Goal: Transaction & Acquisition: Purchase product/service

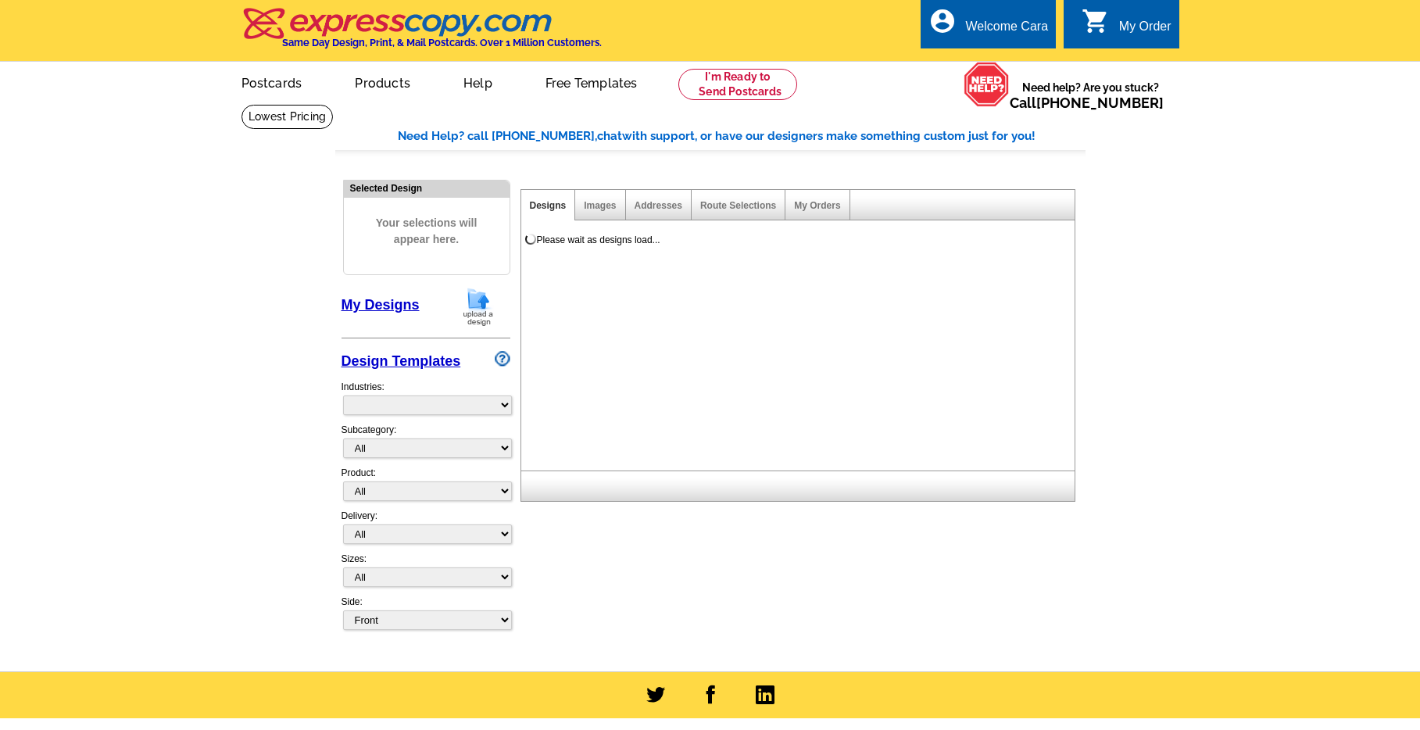
select select "785"
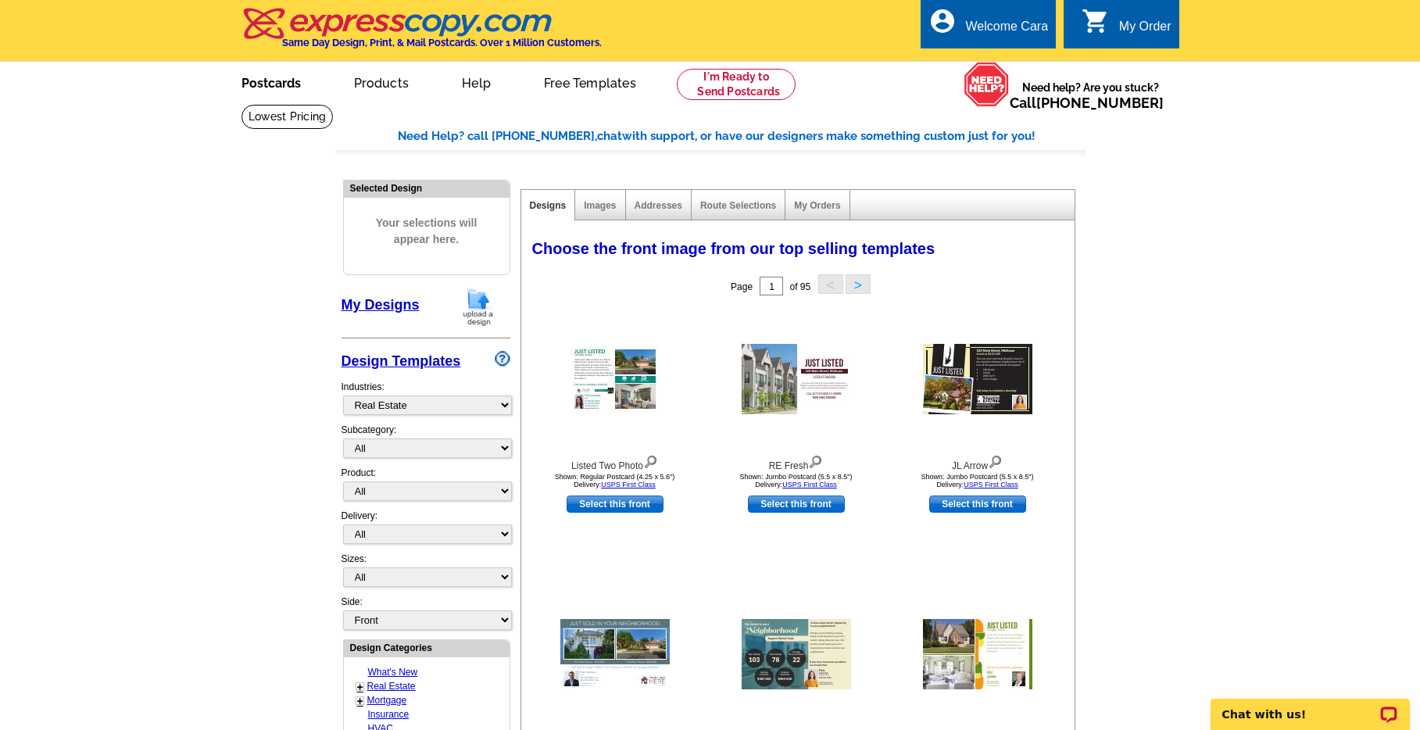
click at [262, 81] on link "Postcards" at bounding box center [270, 81] width 109 height 37
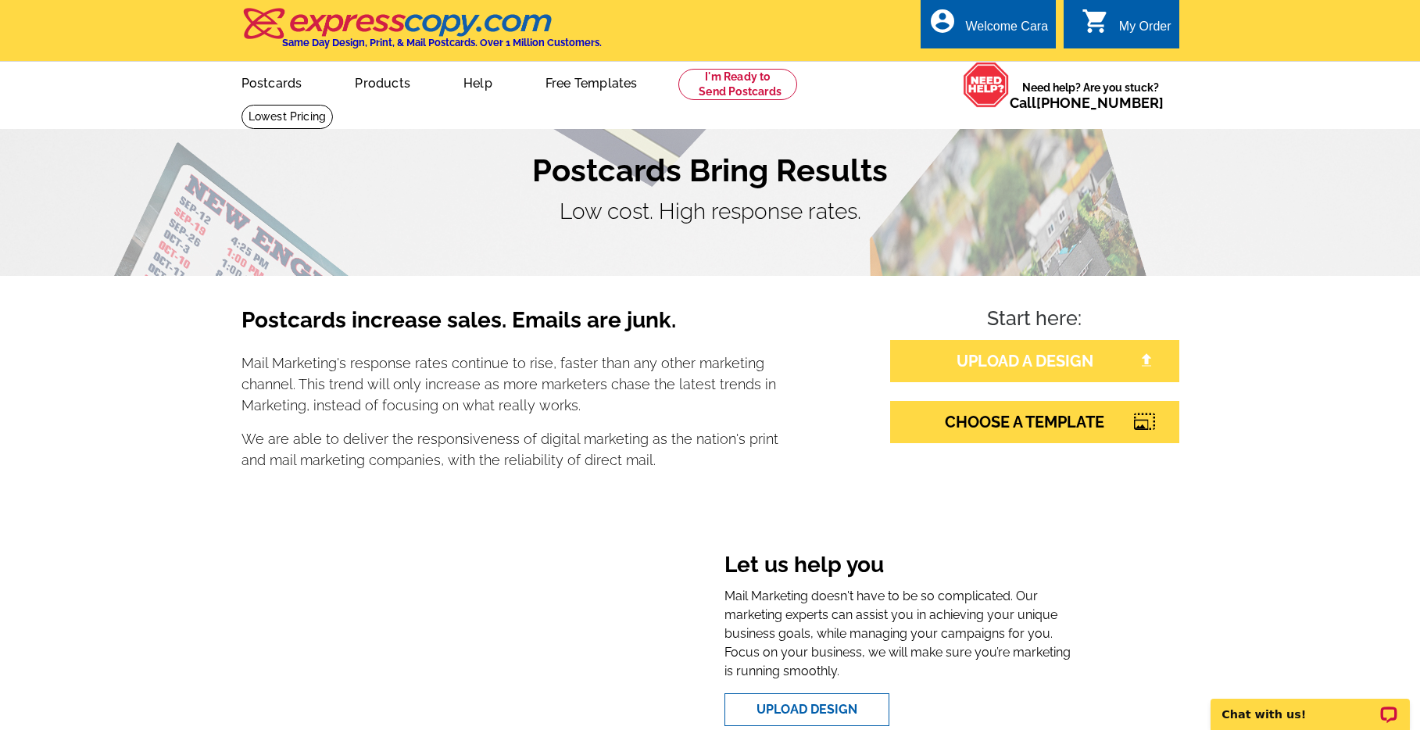
click at [1044, 351] on link "UPLOAD A DESIGN" at bounding box center [1034, 361] width 289 height 42
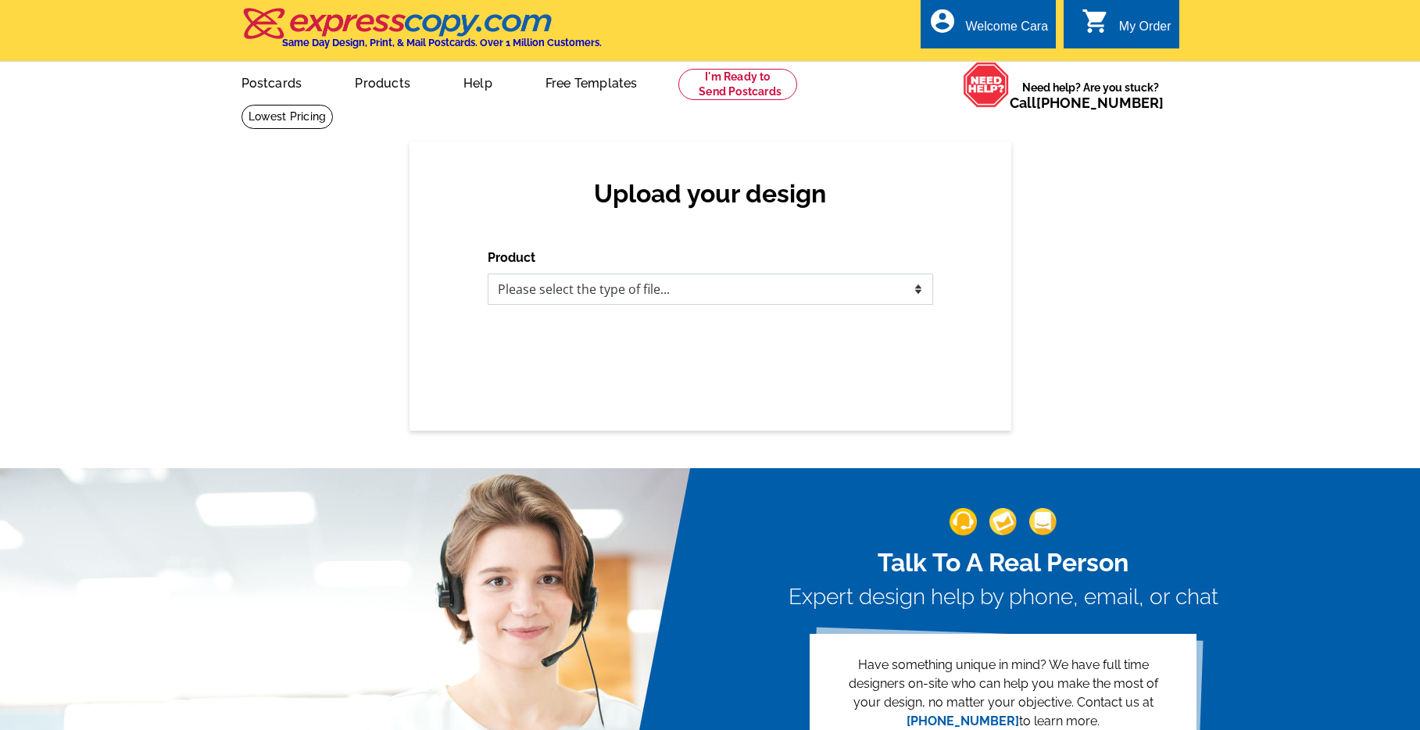
click at [697, 286] on select "Please select the type of file... Postcards Business Cards Letters and flyers G…" at bounding box center [710, 288] width 445 height 31
select select "1"
click at [488, 273] on select "Please select the type of file... Postcards Business Cards Letters and flyers G…" at bounding box center [710, 288] width 445 height 31
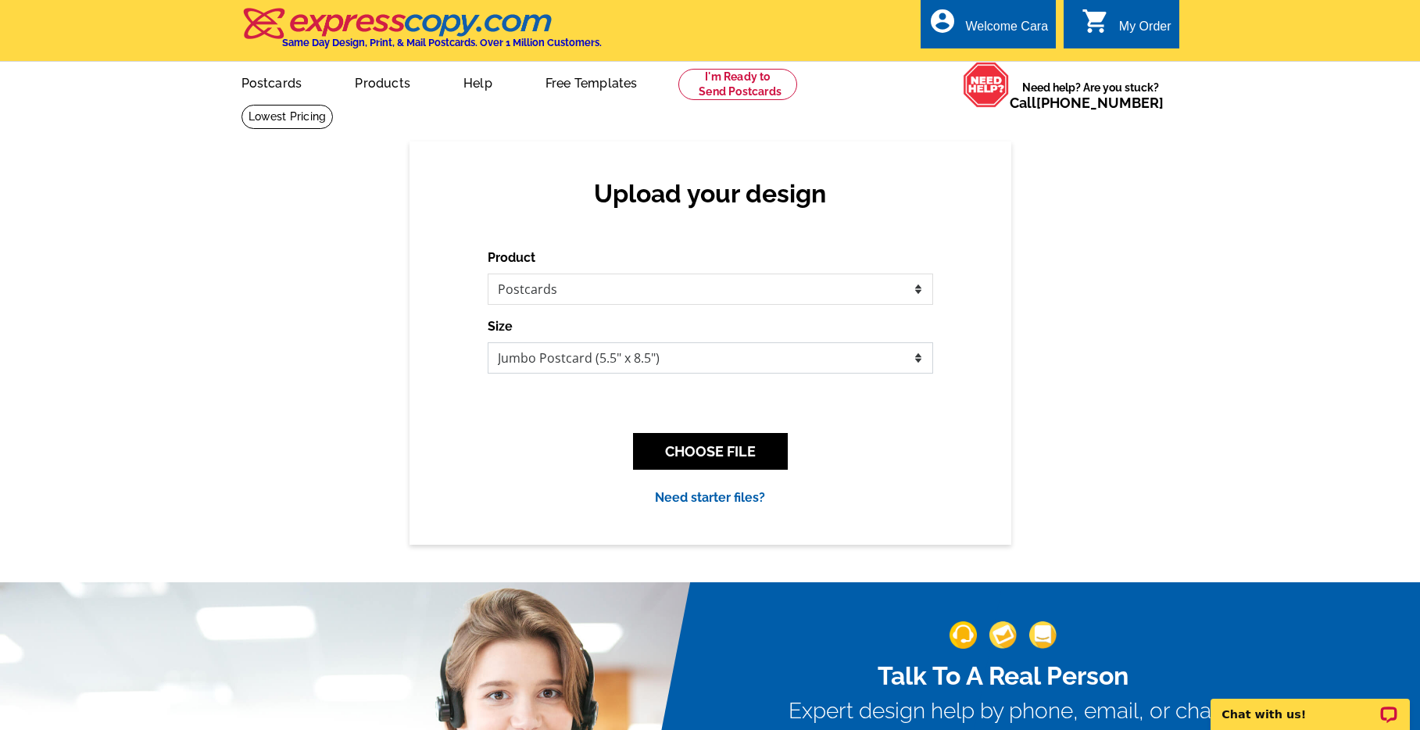
click at [798, 357] on select "Jumbo Postcard (5.5" x 8.5") Regular Postcard (4.25" x 5.6") Panoramic Postcard…" at bounding box center [710, 357] width 445 height 31
select select "1"
click at [488, 342] on select "Jumbo Postcard (5.5" x 8.5") Regular Postcard (4.25" x 5.6") Panoramic Postcard…" at bounding box center [710, 357] width 445 height 31
click at [738, 459] on button "CHOOSE FILE" at bounding box center [710, 451] width 155 height 37
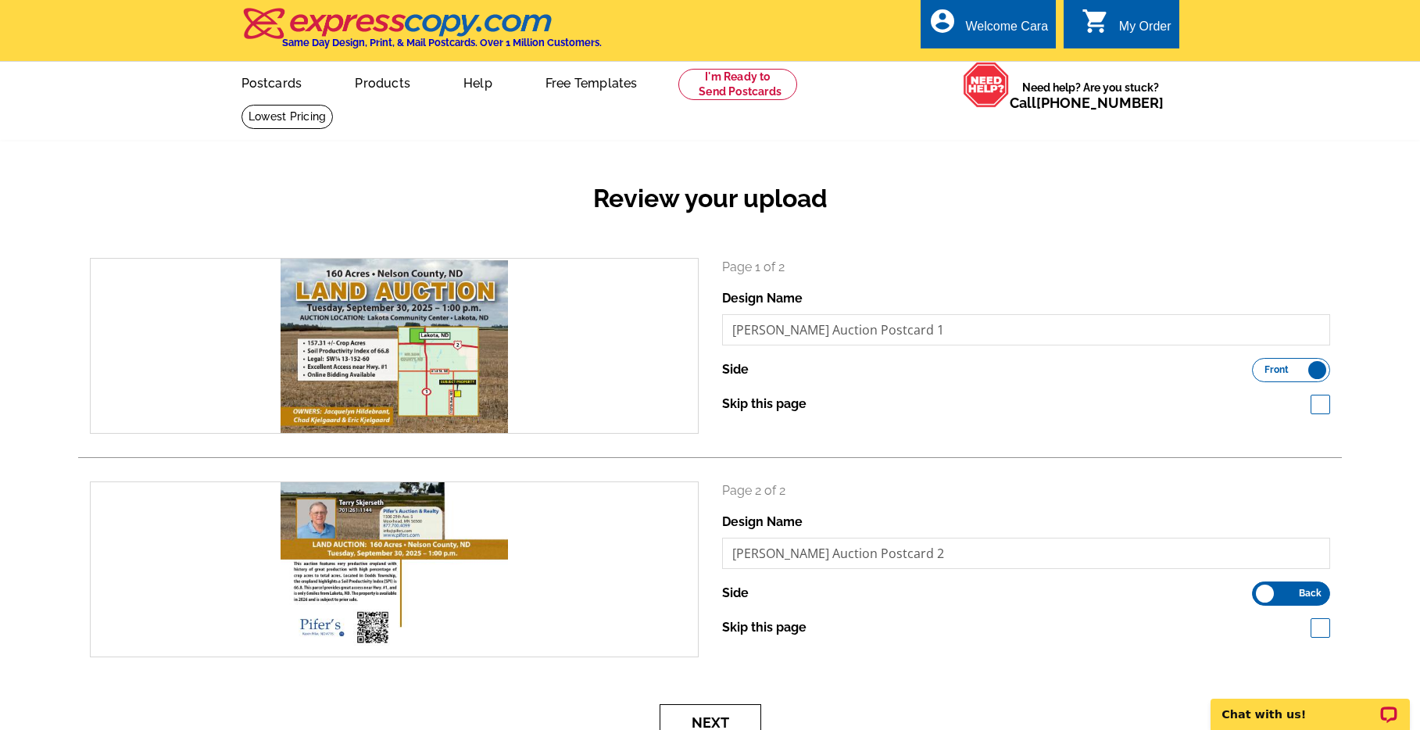
click at [725, 720] on button "Next" at bounding box center [710, 722] width 102 height 37
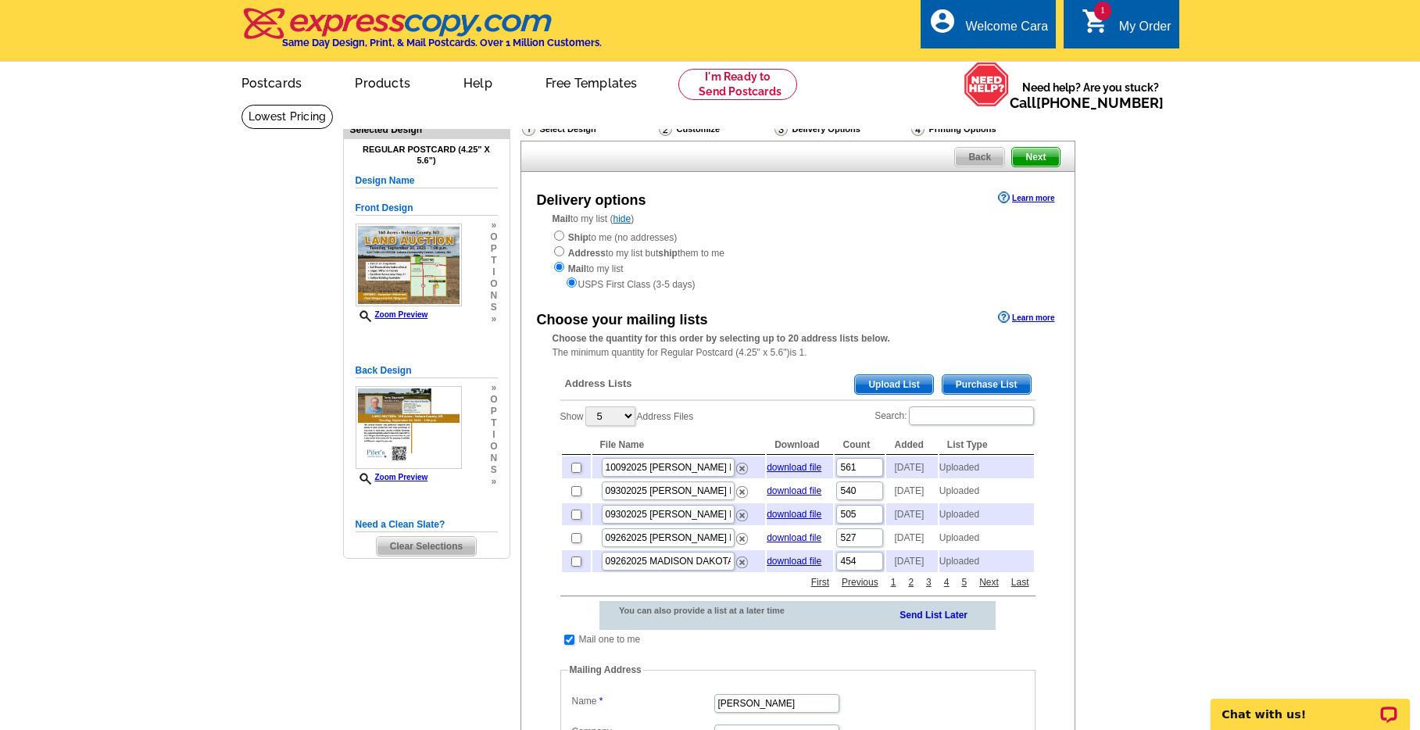
click at [898, 390] on span "Upload List" at bounding box center [893, 384] width 77 height 19
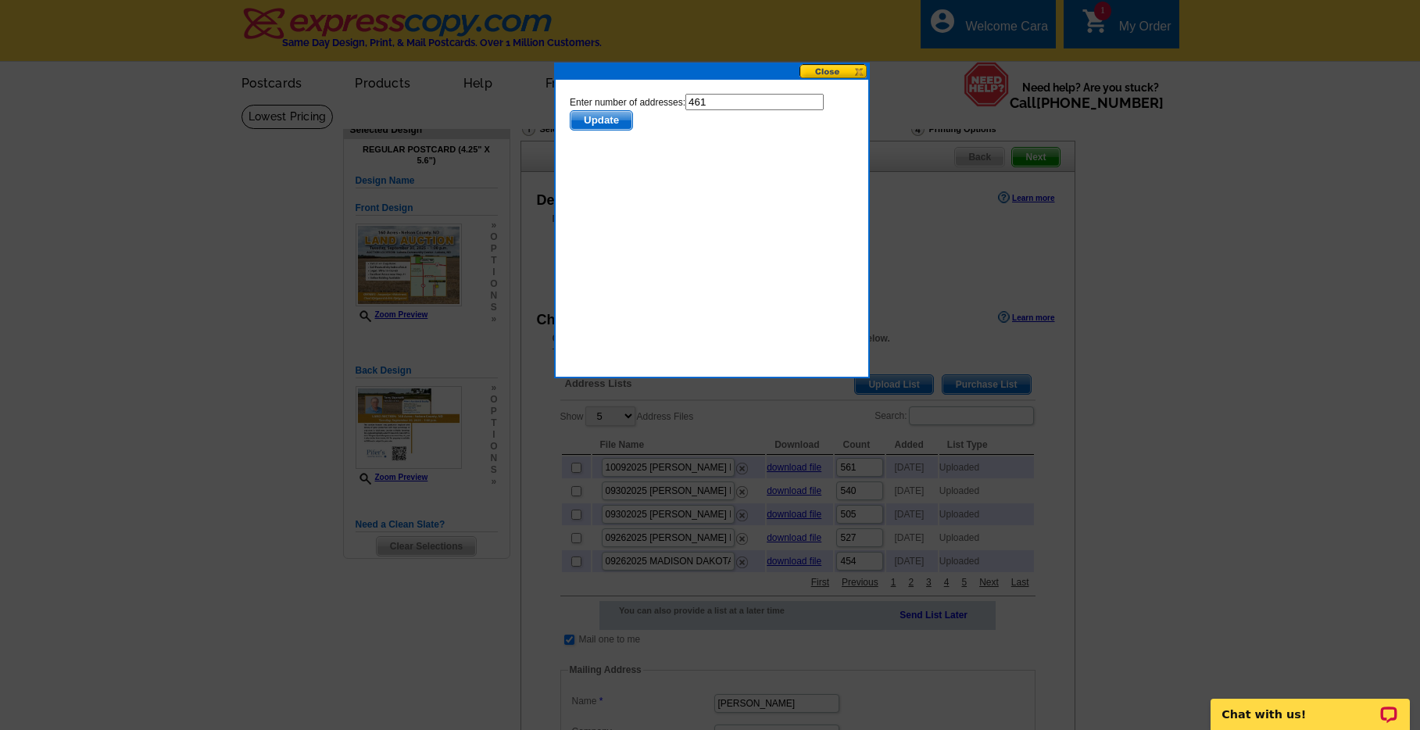
click at [759, 102] on input "461" at bounding box center [753, 102] width 138 height 16
type input "460"
click at [608, 113] on span "Update" at bounding box center [601, 120] width 62 height 19
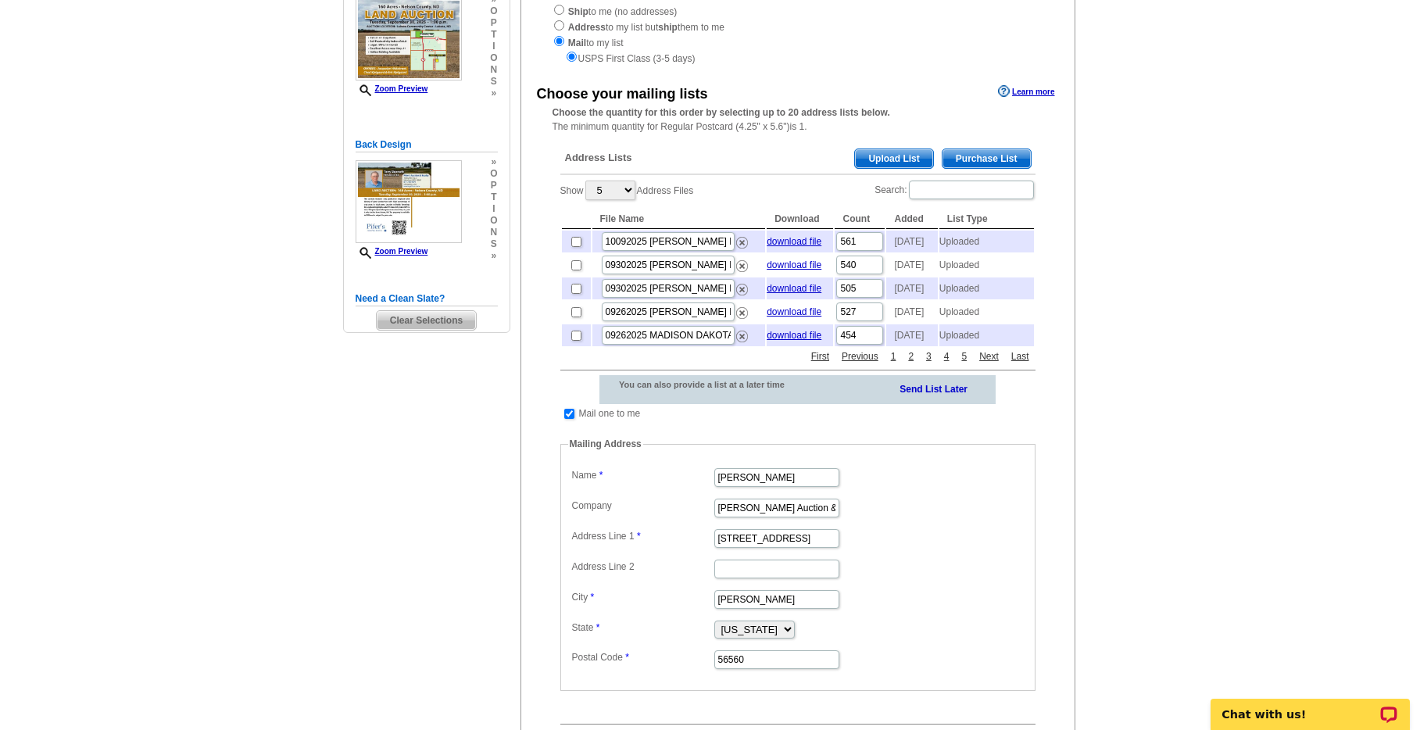
scroll to position [412, 0]
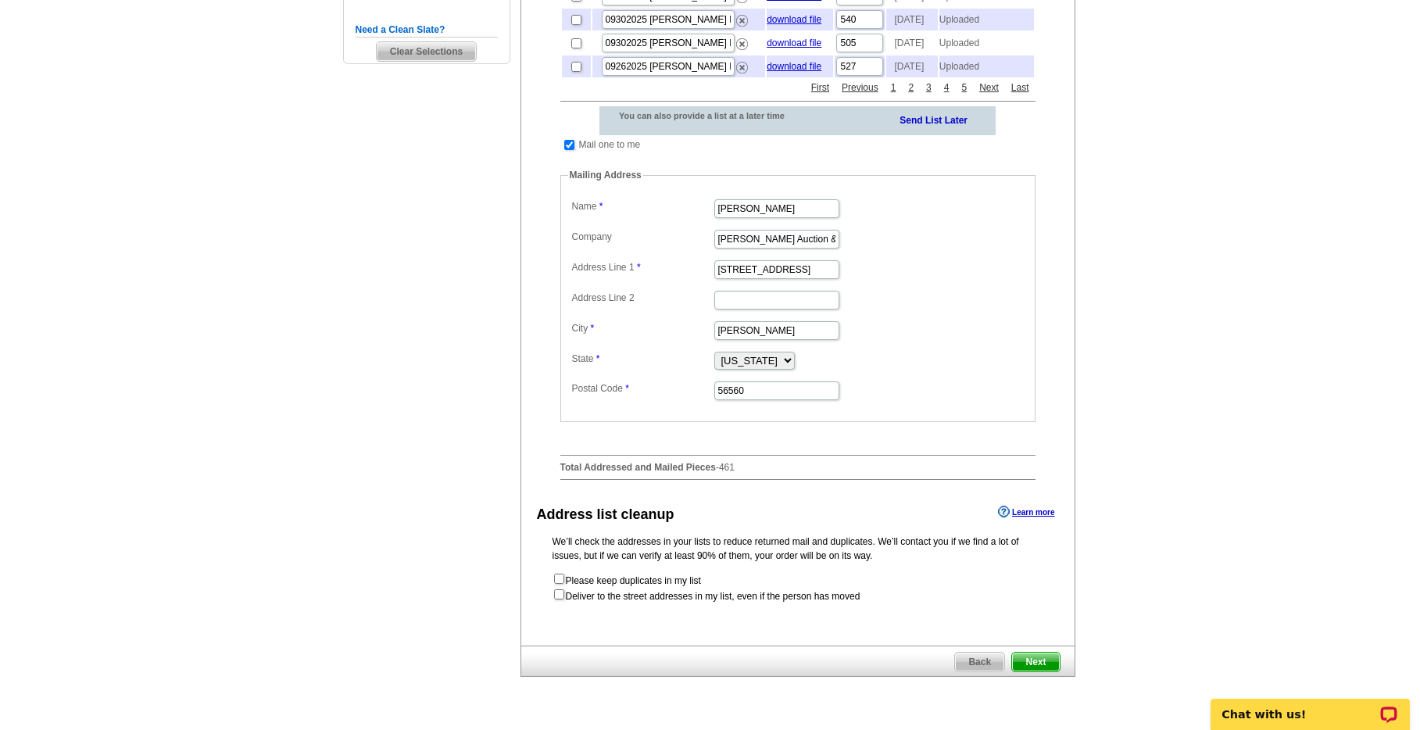
scroll to position [557, 0]
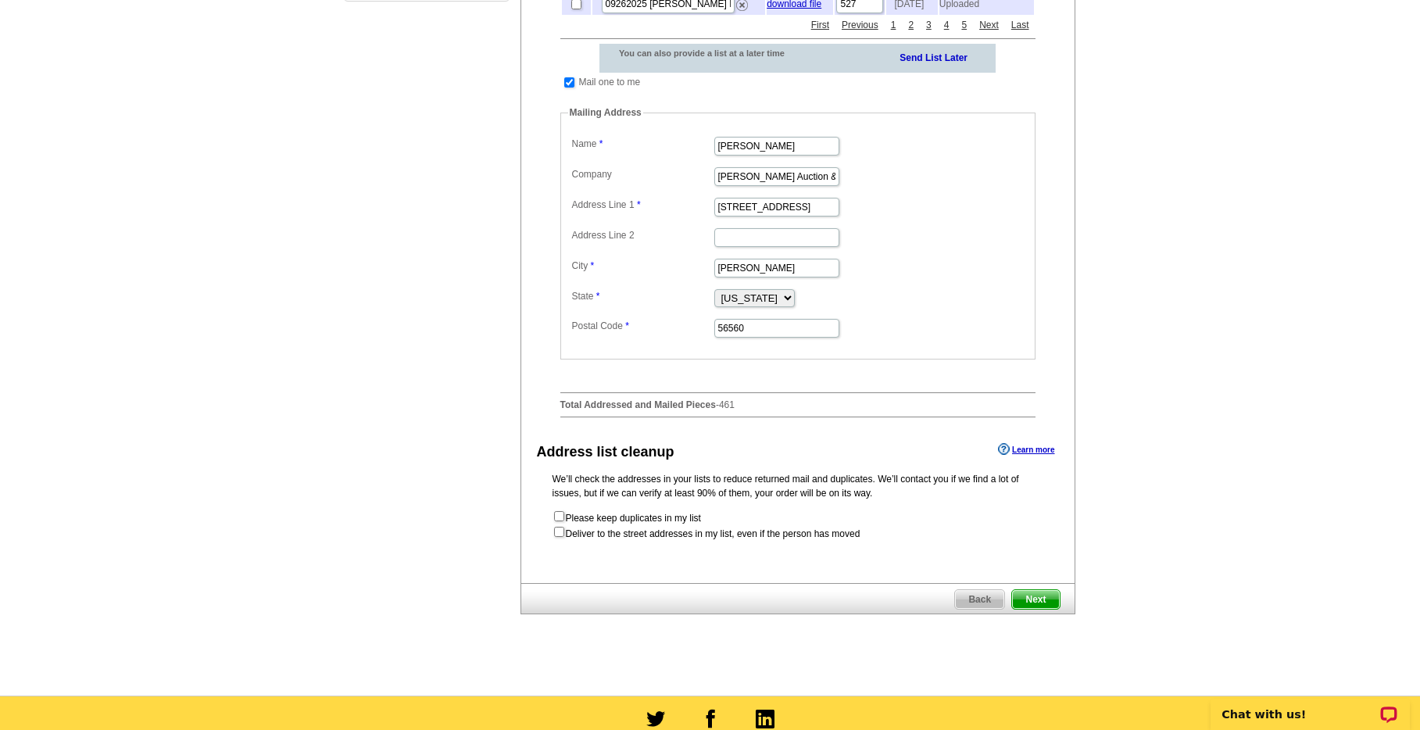
click at [1039, 609] on span "Next" at bounding box center [1035, 599] width 47 height 19
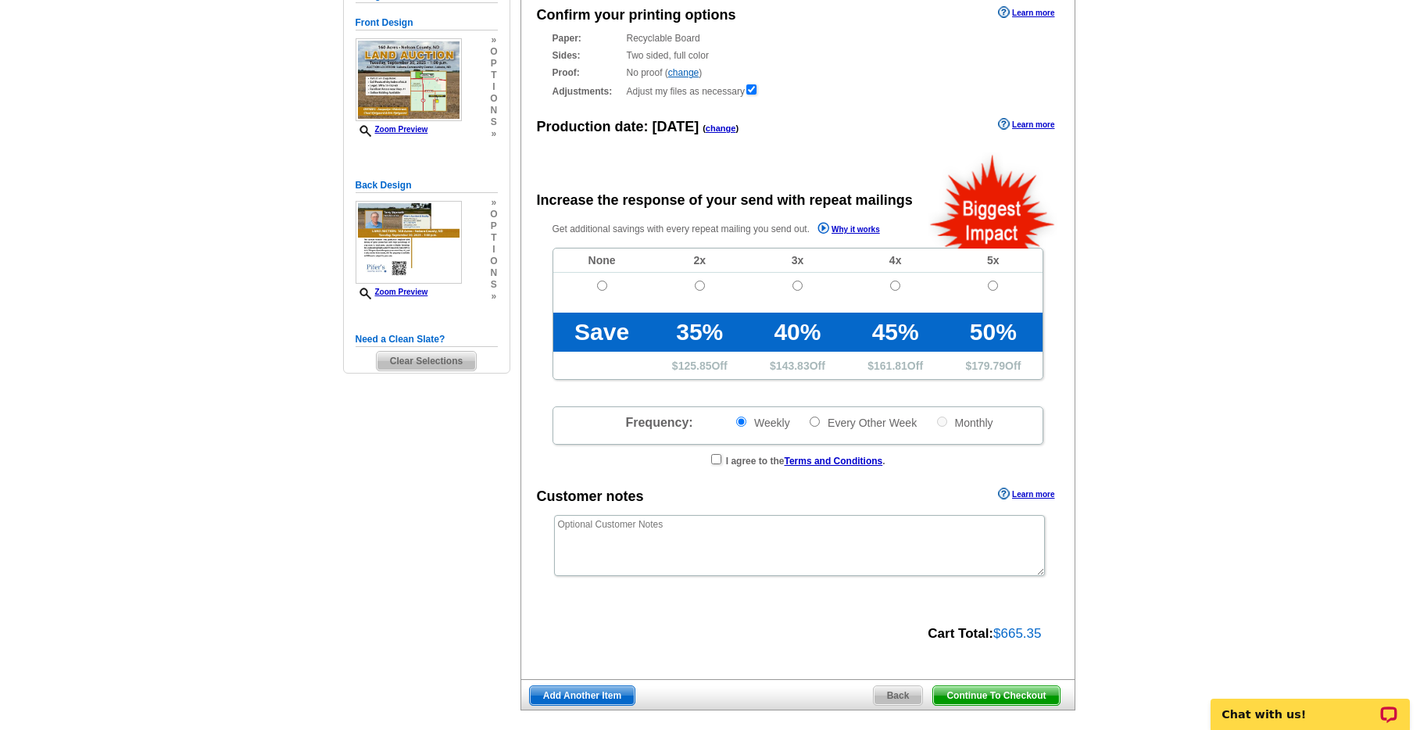
radio input "false"
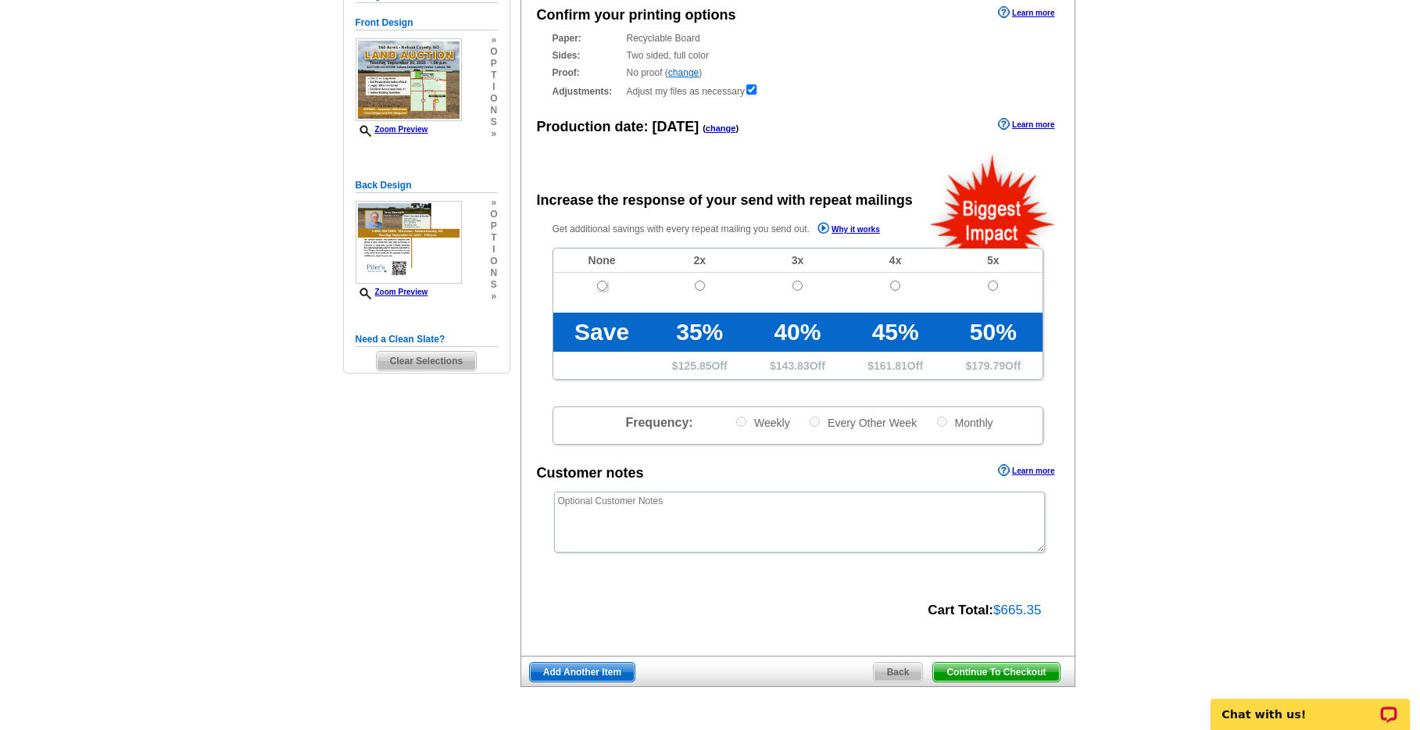
click at [604, 287] on input "radio" at bounding box center [602, 285] width 10 height 10
radio input "true"
click at [966, 678] on span "Continue To Checkout" at bounding box center [996, 672] width 126 height 19
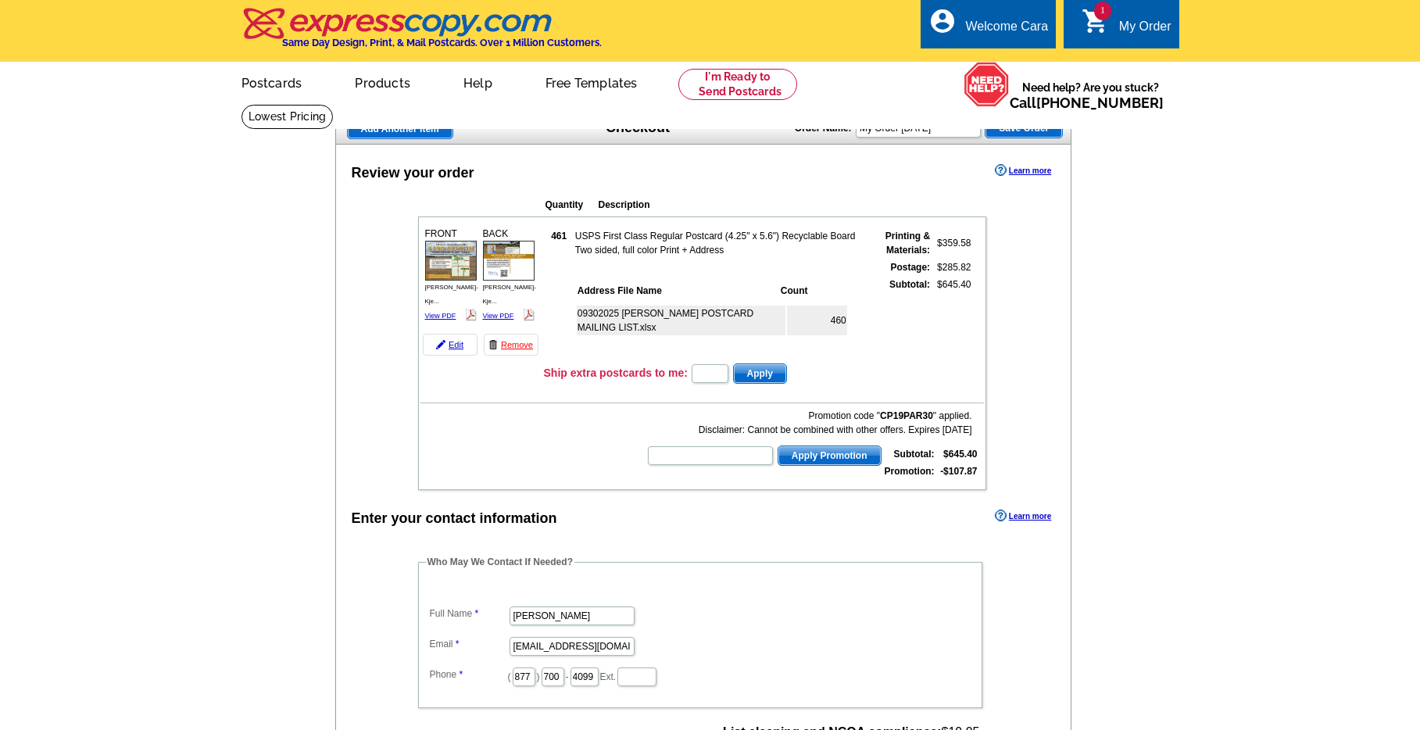
click at [438, 398] on td at bounding box center [701, 395] width 563 height 16
click at [441, 398] on td at bounding box center [701, 395] width 563 height 16
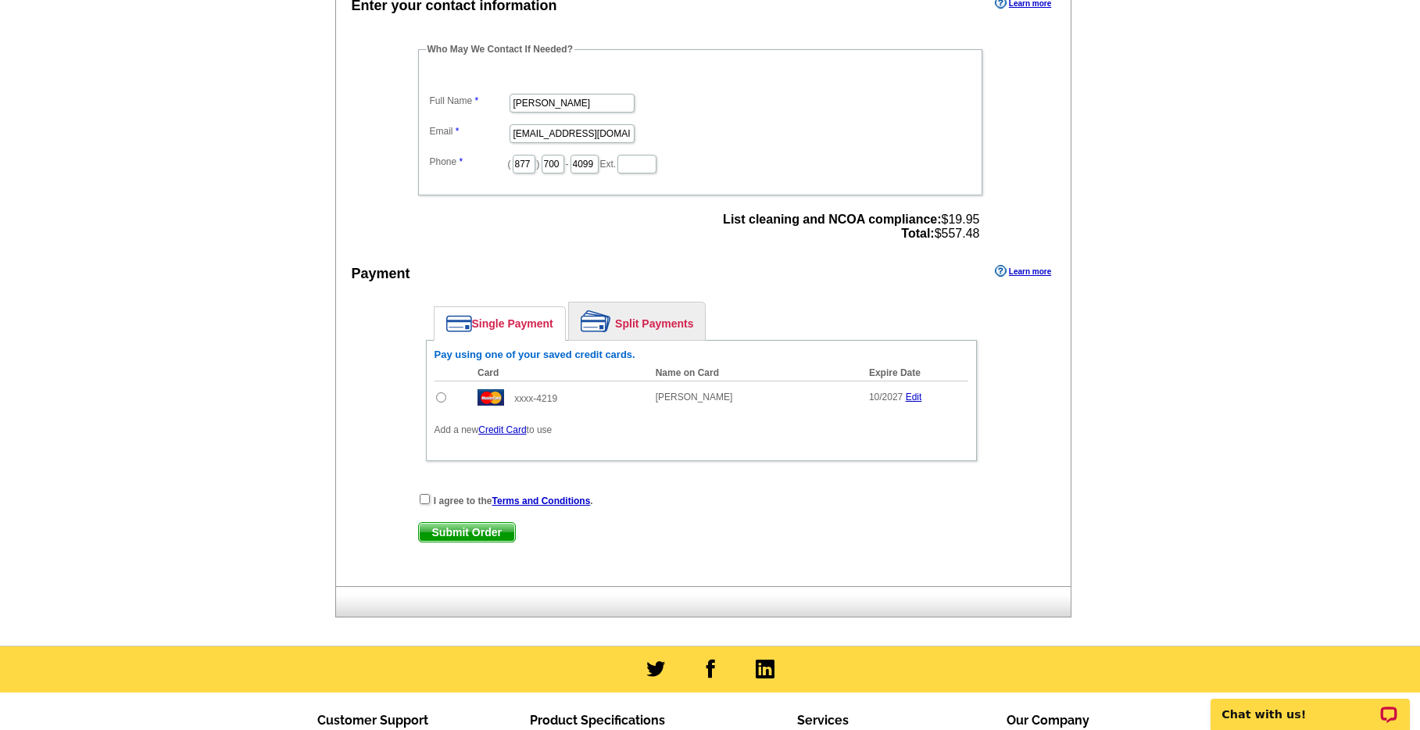
click at [441, 398] on input "radio" at bounding box center [441, 397] width 10 height 10
radio input "true"
click at [428, 499] on input "checkbox" at bounding box center [425, 499] width 10 height 10
checkbox input "true"
click at [448, 531] on span "Submit Order" at bounding box center [467, 532] width 96 height 19
